Goal: Transaction & Acquisition: Purchase product/service

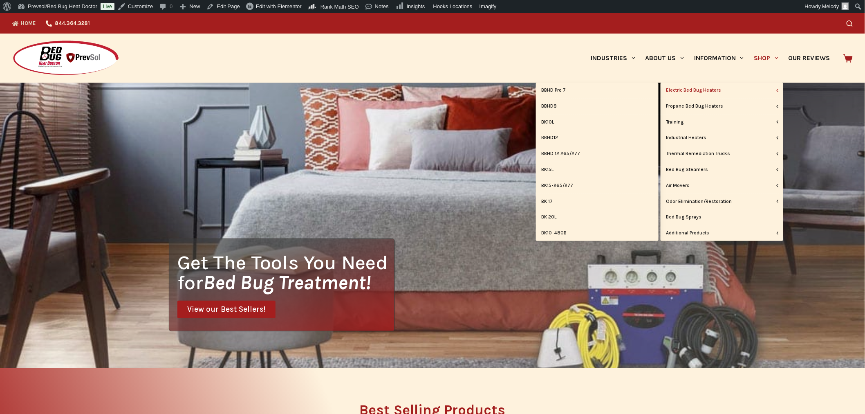
click at [717, 88] on link "Electric Bed Bug Heaters" at bounding box center [722, 91] width 123 height 16
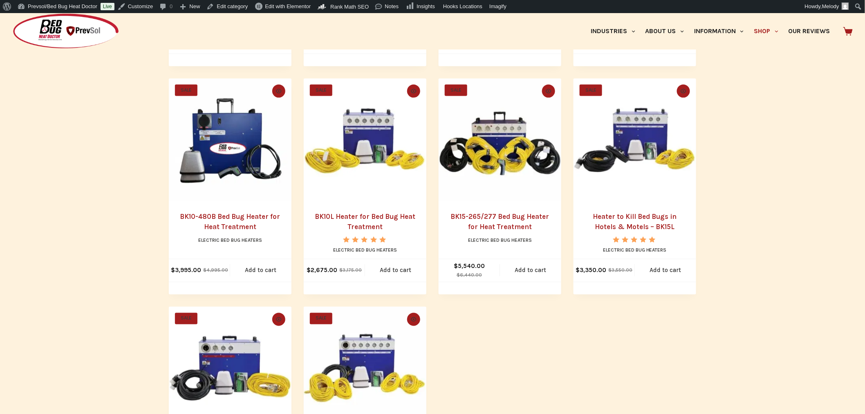
scroll to position [409, 0]
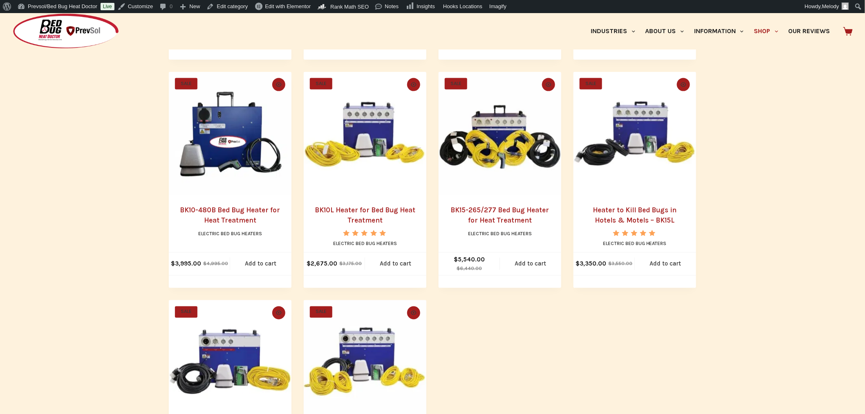
click at [642, 214] on h2 "Heater to Kill Bed Bugs in Hotels & Motels – BK15L" at bounding box center [635, 215] width 106 height 21
click at [644, 208] on link "Heater to Kill Bed Bugs in Hotels & Motels – BK15L" at bounding box center [635, 215] width 84 height 19
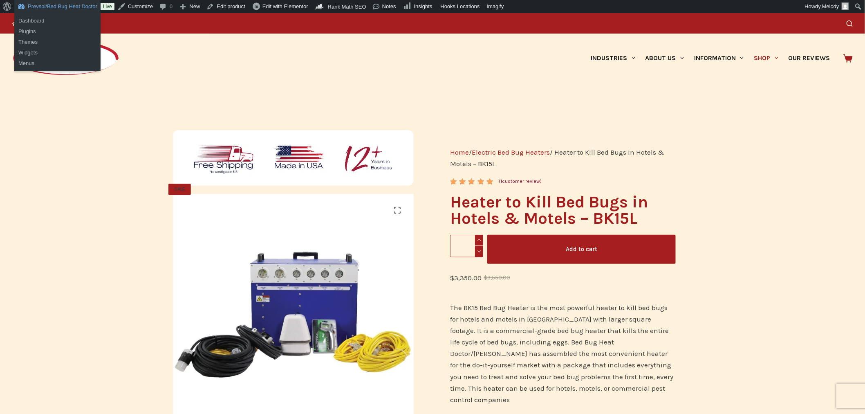
click at [51, 9] on link "Prevsol/Bed Bug Heat Doctor" at bounding box center [57, 6] width 86 height 13
